Goal: Check status: Check status

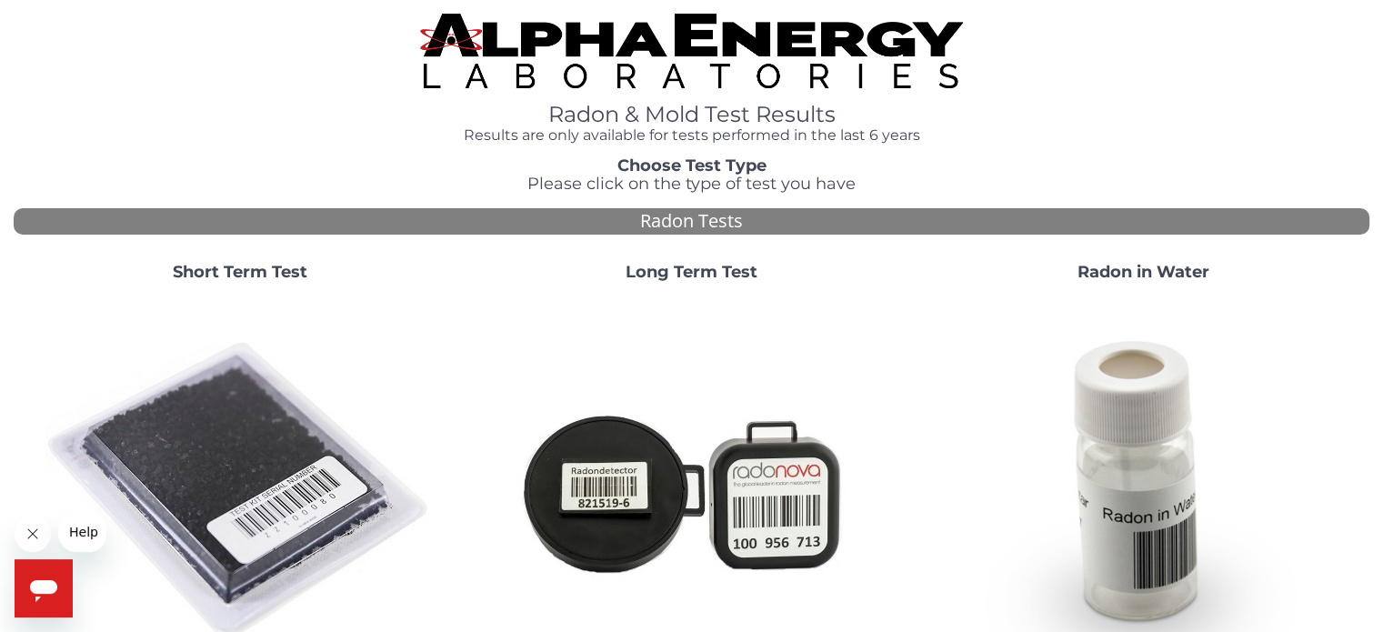
click at [259, 268] on strong "Short Term Test" at bounding box center [240, 272] width 135 height 20
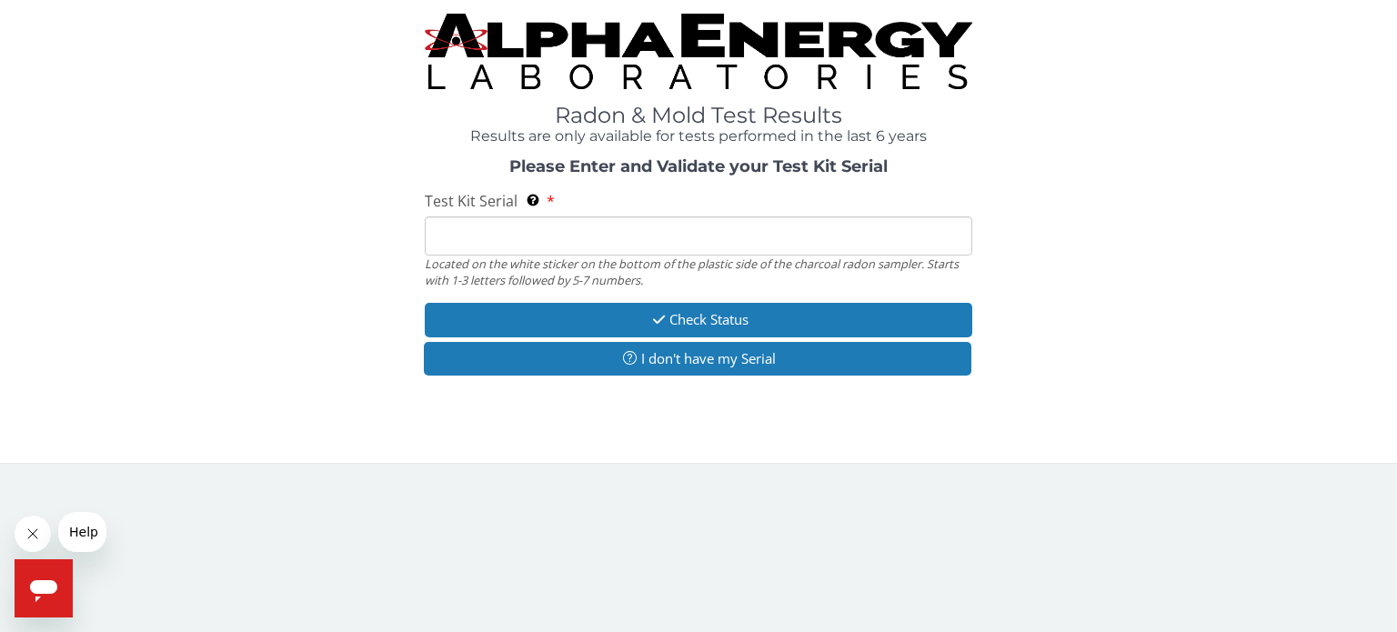
click at [506, 239] on input "Test Kit Serial Located on the white sticker on the bottom of the plastic side …" at bounding box center [698, 235] width 547 height 39
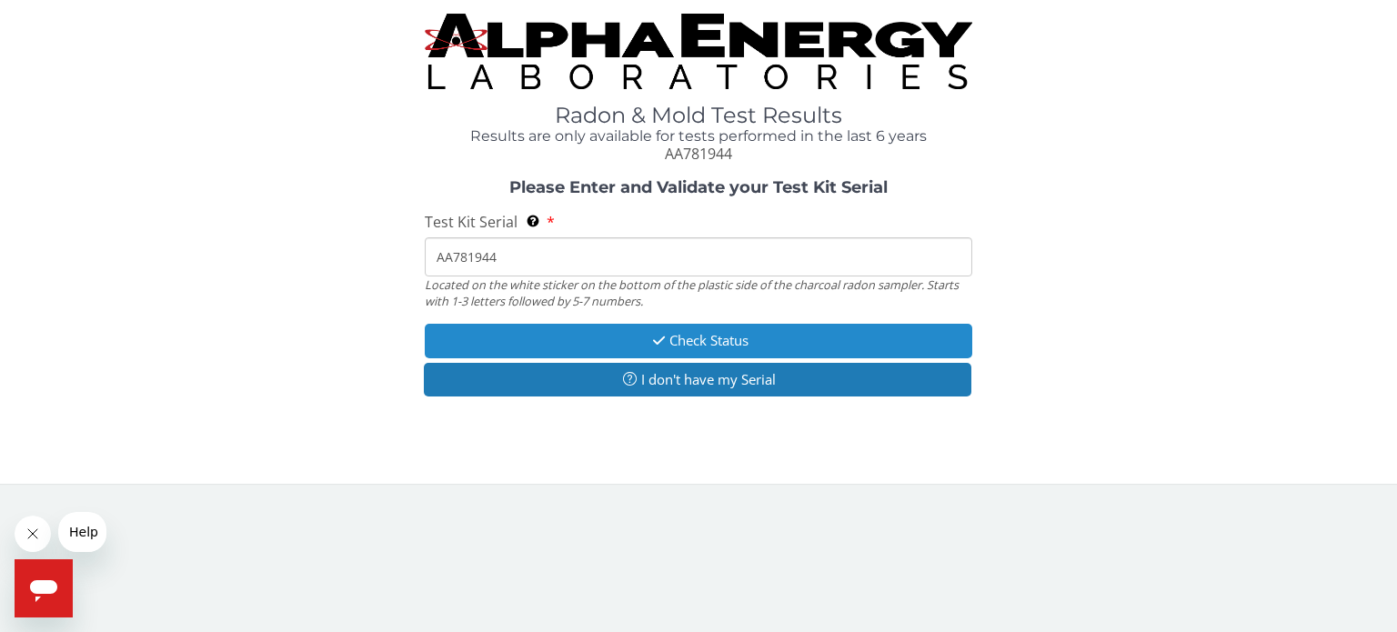
type input "AA781944"
click at [708, 336] on button "Check Status" at bounding box center [698, 341] width 547 height 34
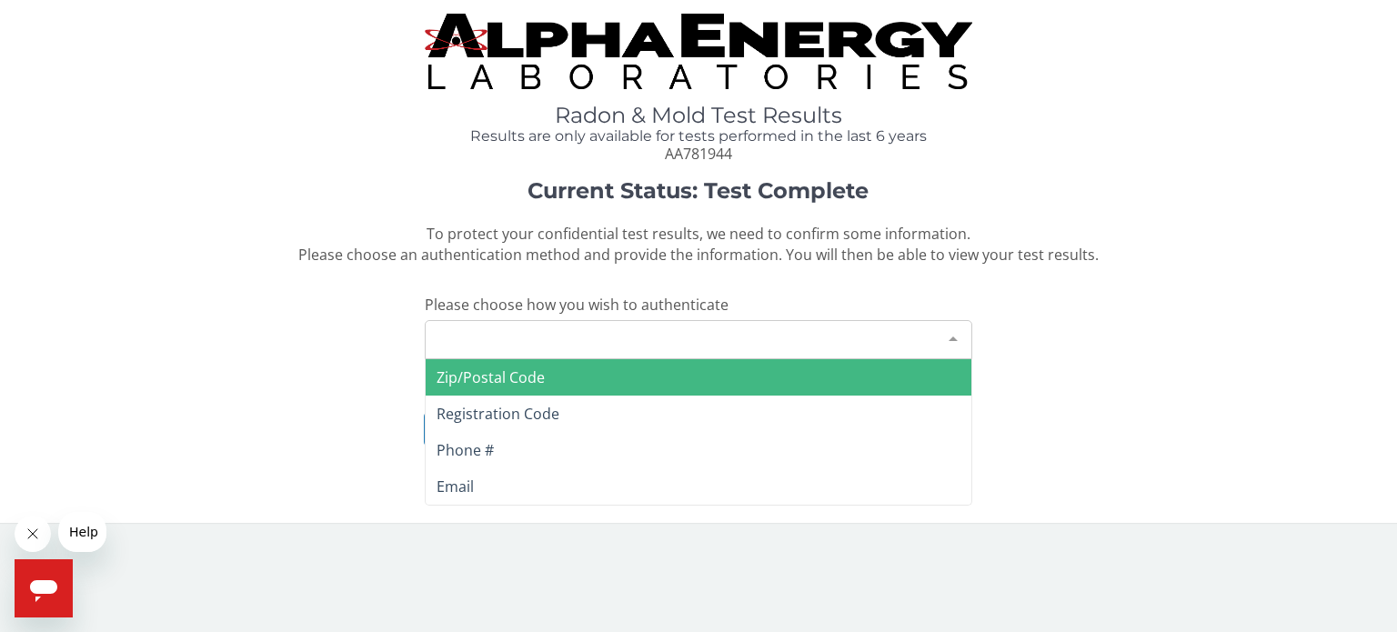
click at [956, 332] on div at bounding box center [953, 338] width 36 height 35
click at [559, 375] on span "Zip/Postal Code" at bounding box center [699, 377] width 546 height 36
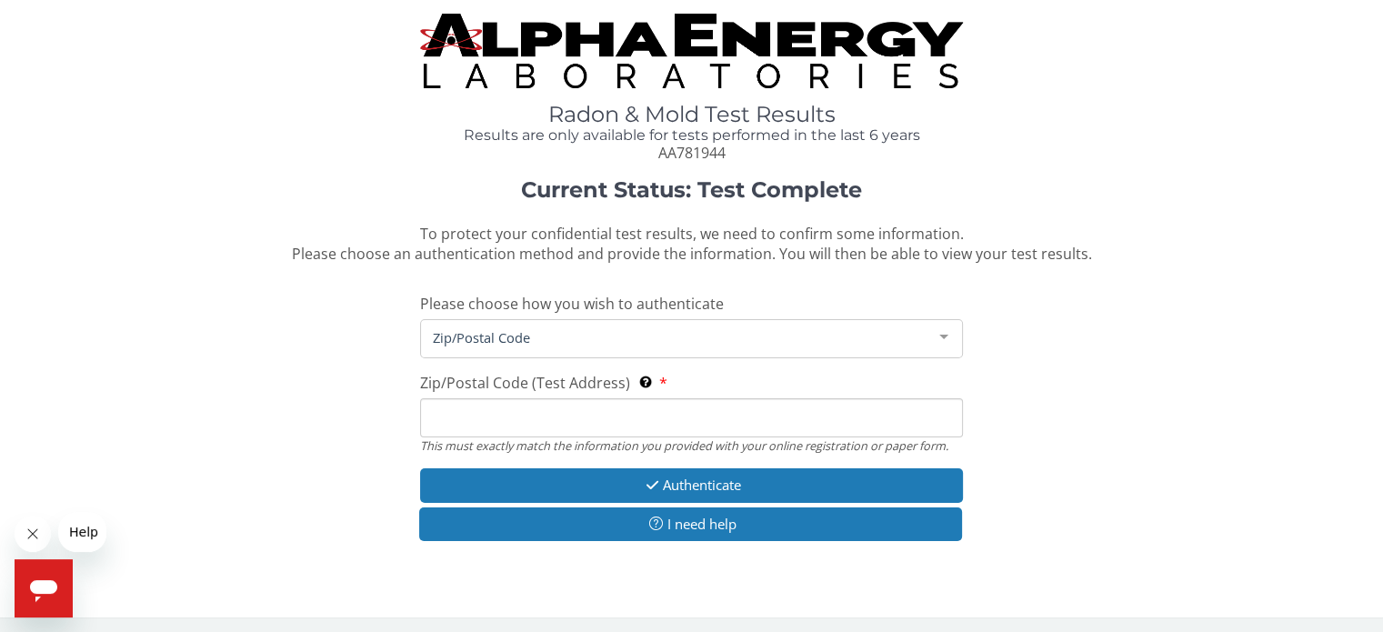
click at [510, 420] on input "Zip/Postal Code (Test Address) This must exactly match the information you prov…" at bounding box center [691, 417] width 542 height 39
type input "6"
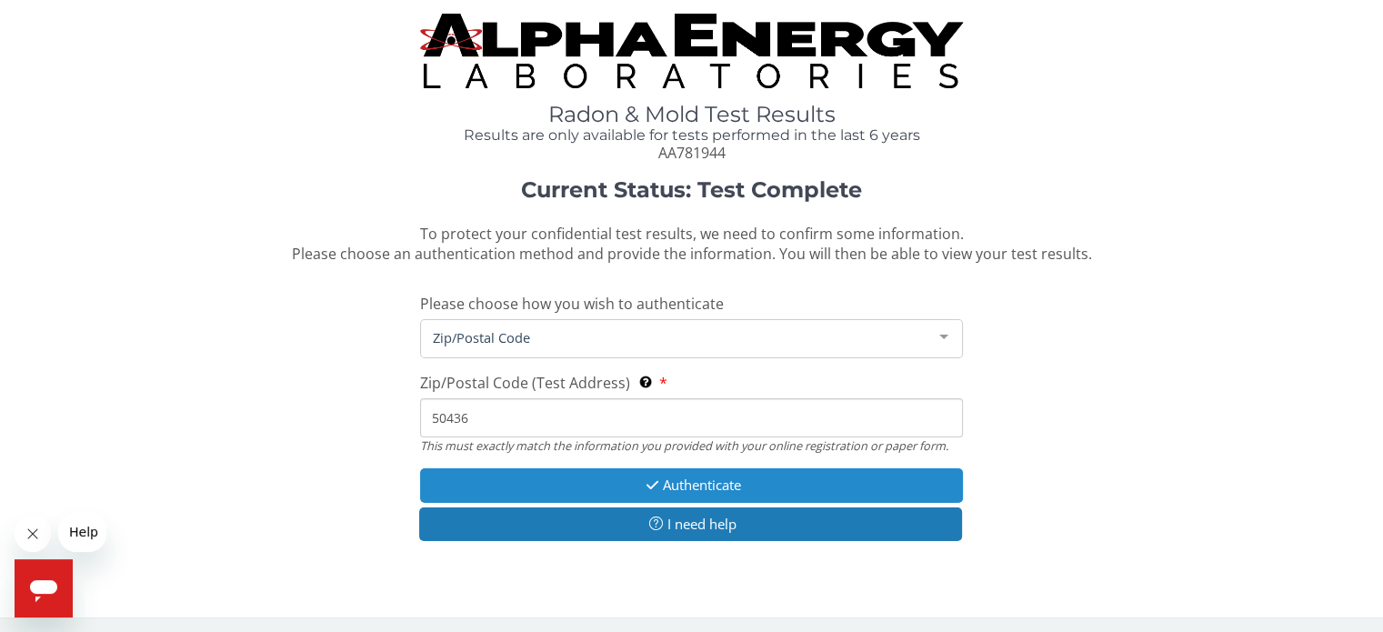
type input "50436"
click at [620, 486] on button "Authenticate" at bounding box center [691, 485] width 542 height 34
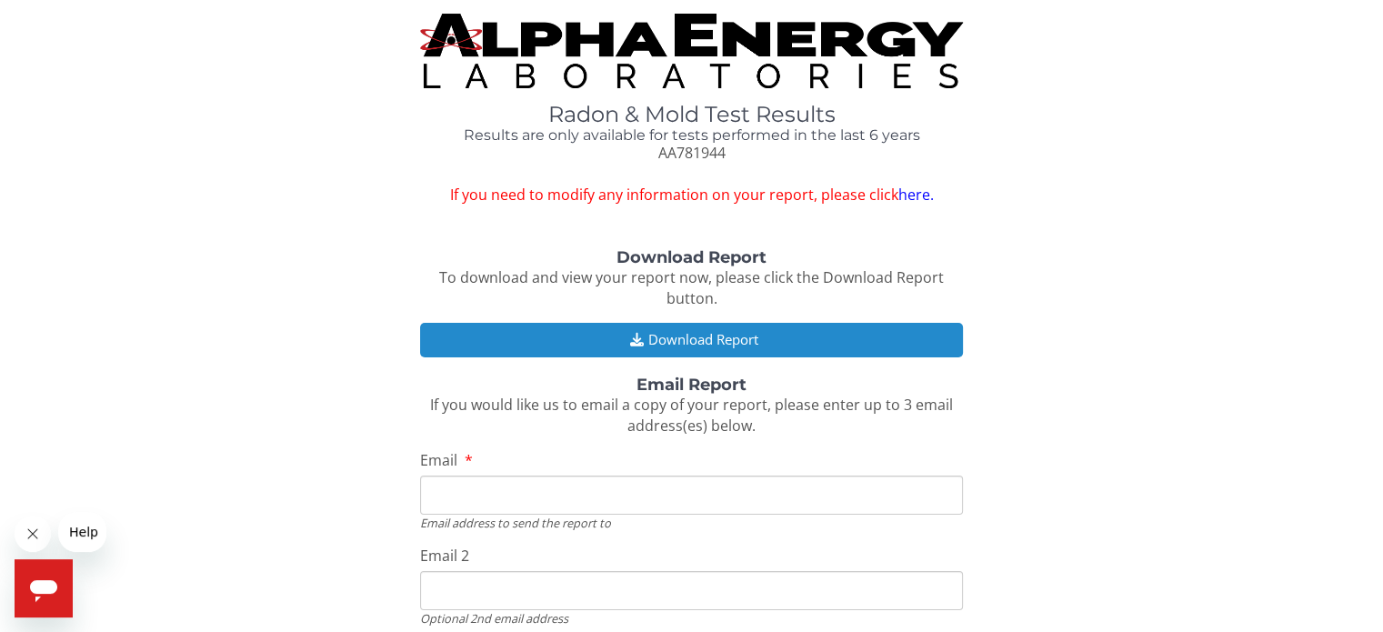
click at [664, 336] on button "Download Report" at bounding box center [691, 340] width 542 height 34
